Goal: Obtain resource: Download file/media

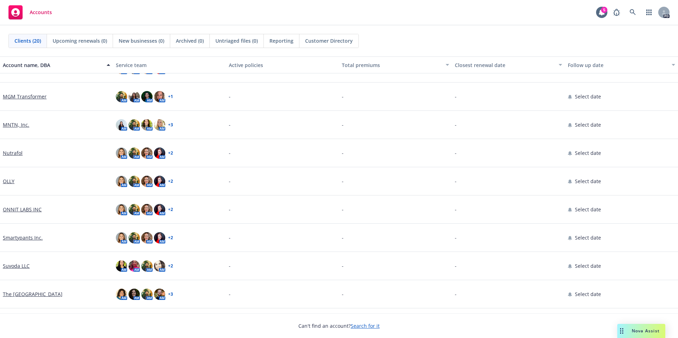
scroll to position [279, 0]
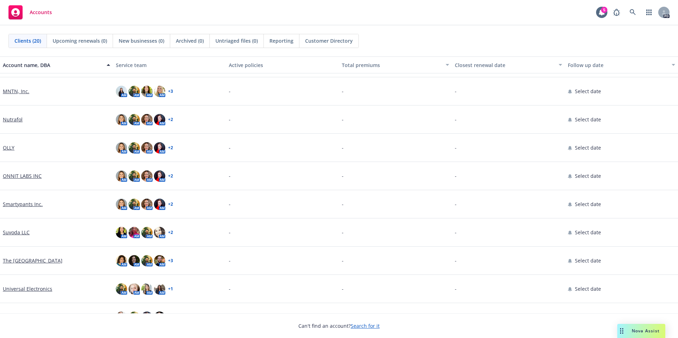
click at [22, 233] on link "Suvoda LLC" at bounding box center [16, 232] width 27 height 7
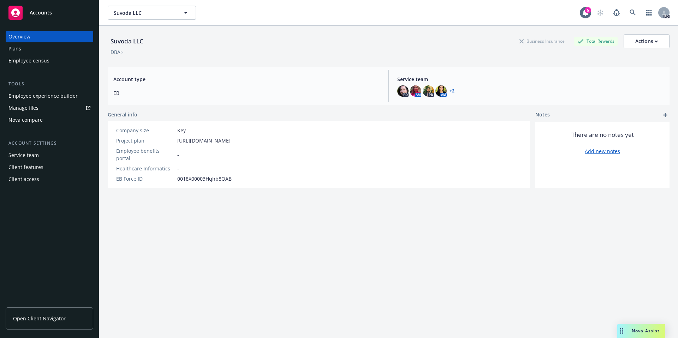
click at [29, 107] on div "Manage files" at bounding box center [23, 107] width 30 height 11
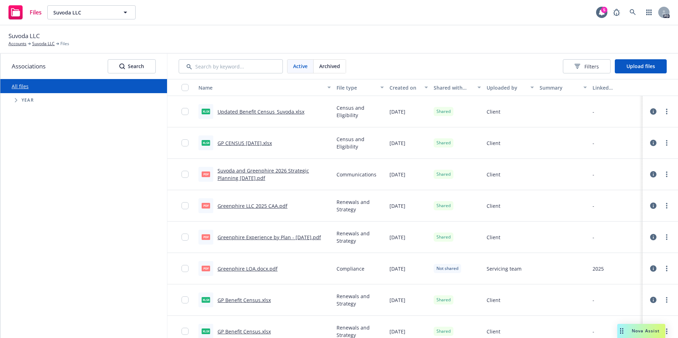
click at [343, 89] on div "File type" at bounding box center [357, 87] width 40 height 7
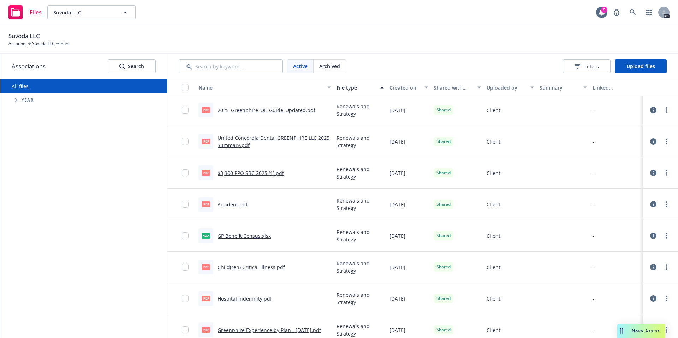
scroll to position [839, 0]
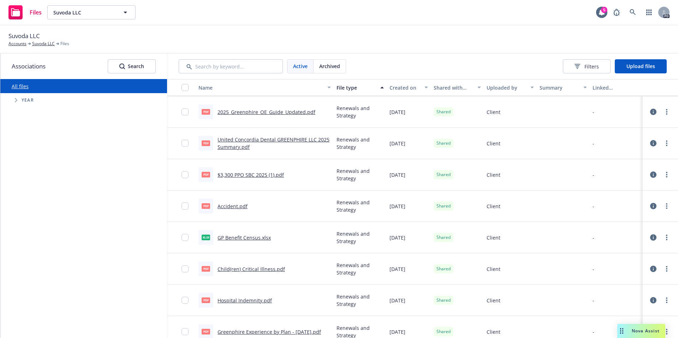
click at [254, 176] on link "$3,300 PPO SBC 2025 (1).pdf" at bounding box center [251, 175] width 66 height 7
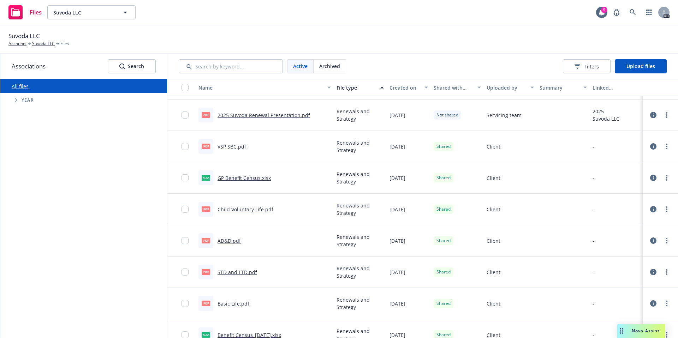
scroll to position [1377, 0]
